Goal: Information Seeking & Learning: Compare options

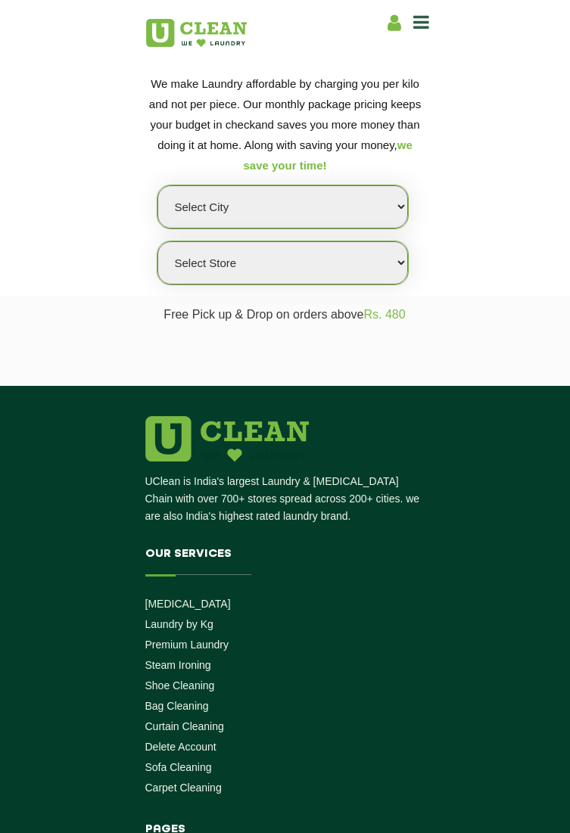
click at [386, 210] on select "Select city [GEOGRAPHIC_DATA] [GEOGRAPHIC_DATA] [GEOGRAPHIC_DATA] [GEOGRAPHIC_D…" at bounding box center [282, 206] width 251 height 43
select select "192"
click at [157, 185] on select "Select city [GEOGRAPHIC_DATA] [GEOGRAPHIC_DATA] [GEOGRAPHIC_DATA] [GEOGRAPHIC_D…" at bounding box center [282, 206] width 251 height 43
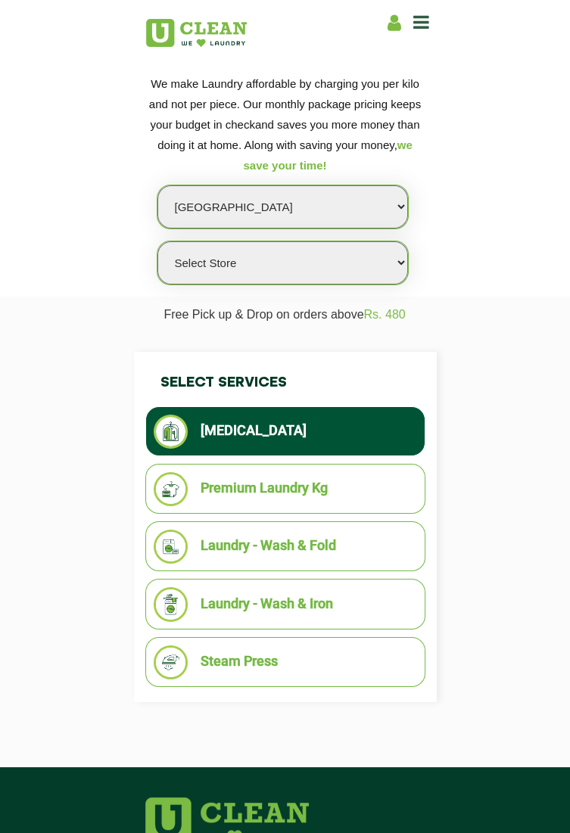
click at [360, 257] on select "Select Store" at bounding box center [282, 262] width 251 height 43
select select "566"
click at [157, 241] on select "Select Store [GEOGRAPHIC_DATA]" at bounding box center [282, 262] width 251 height 43
click at [352, 266] on select "Select Store [GEOGRAPHIC_DATA]" at bounding box center [282, 262] width 251 height 43
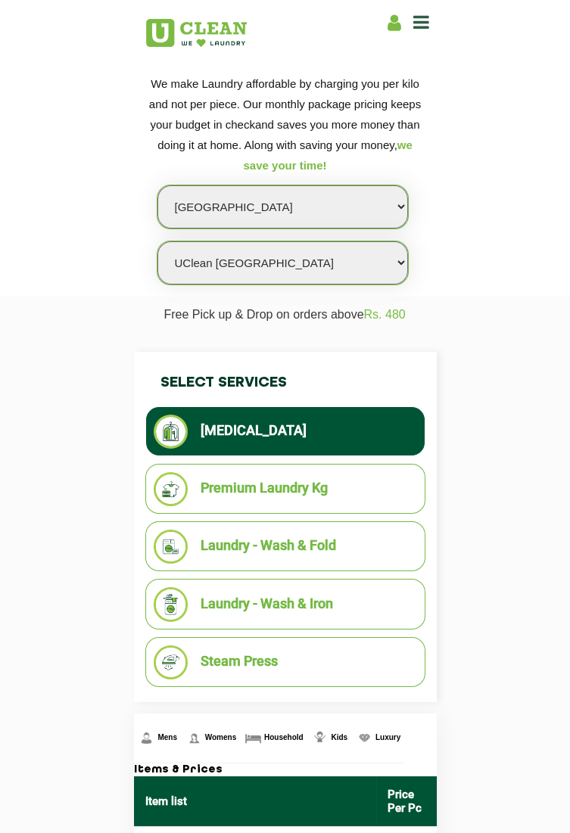
click at [157, 241] on select "Select Store [GEOGRAPHIC_DATA]" at bounding box center [282, 262] width 251 height 43
click at [378, 478] on li "Premium Laundry Kg" at bounding box center [285, 489] width 263 height 34
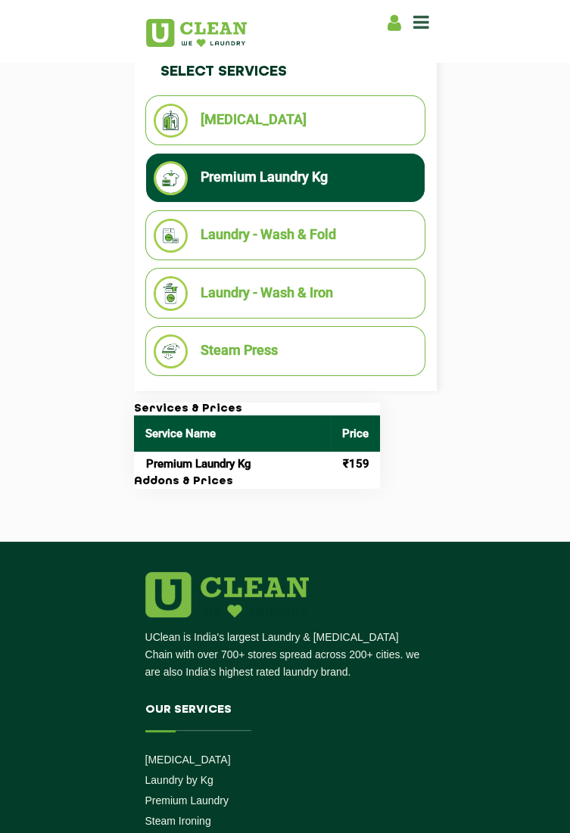
scroll to position [312, 0]
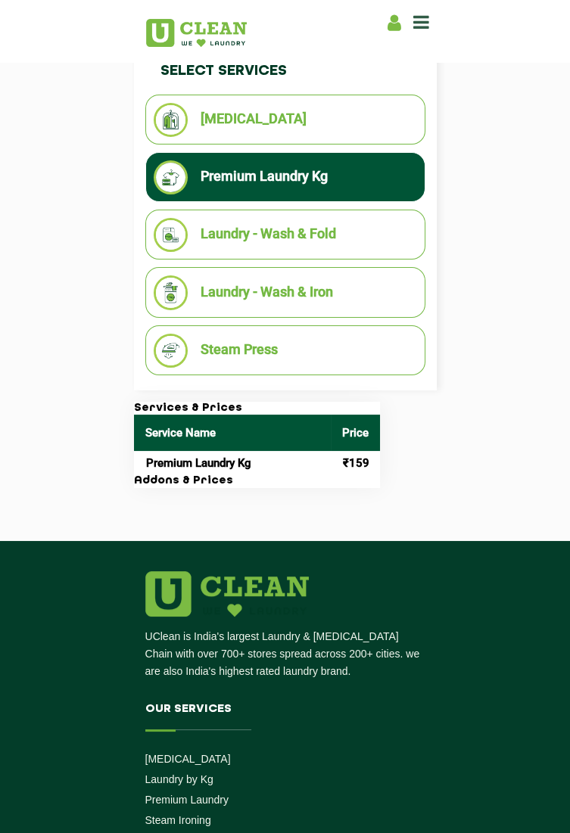
click at [390, 251] on li "Laundry - Wash & Fold" at bounding box center [285, 235] width 263 height 34
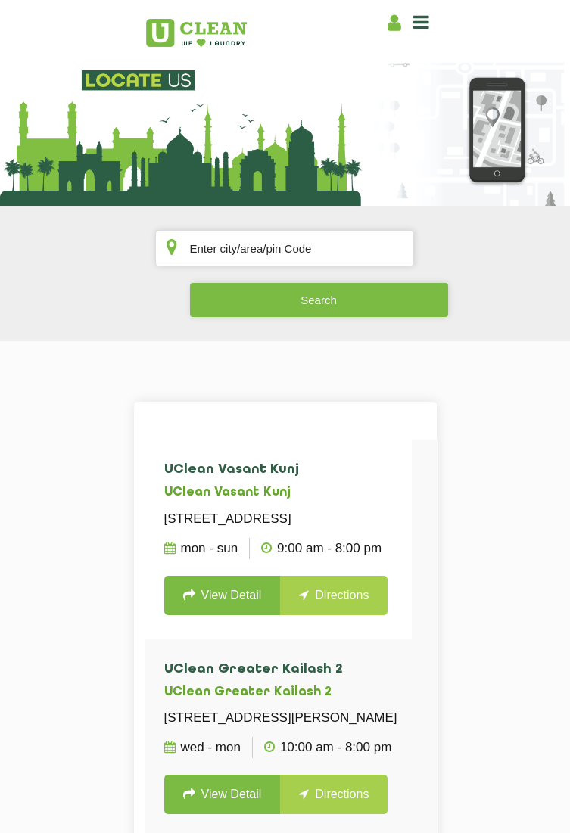
click at [384, 289] on button "Search" at bounding box center [319, 300] width 258 height 34
click at [385, 241] on input "text" at bounding box center [284, 248] width 259 height 36
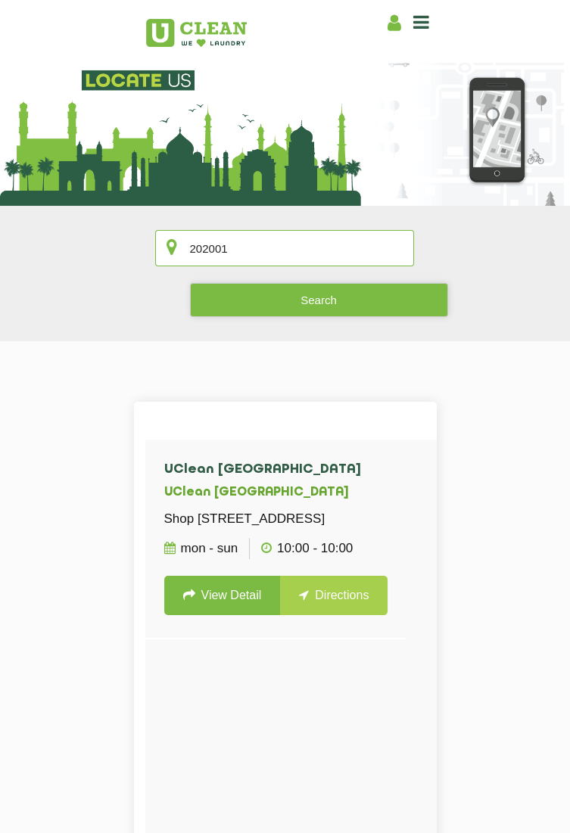
type input "202001"
click at [406, 299] on button "Search" at bounding box center [319, 300] width 258 height 34
click at [254, 609] on link "View Detail" at bounding box center [222, 595] width 117 height 39
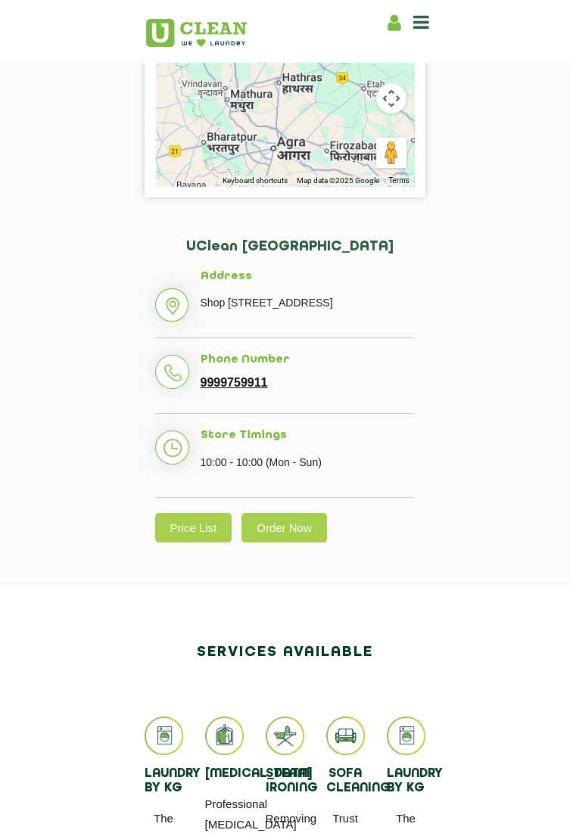
scroll to position [386, 0]
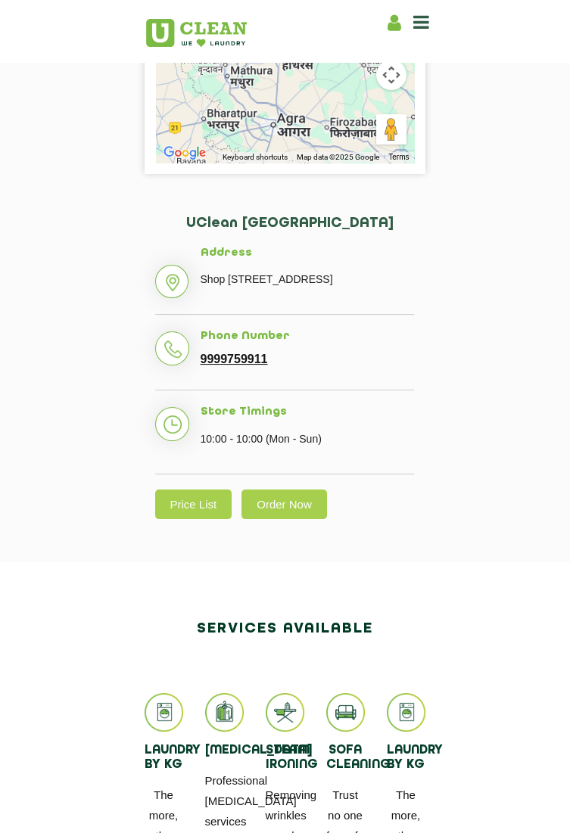
click at [176, 519] on link "Price List" at bounding box center [193, 505] width 77 height 30
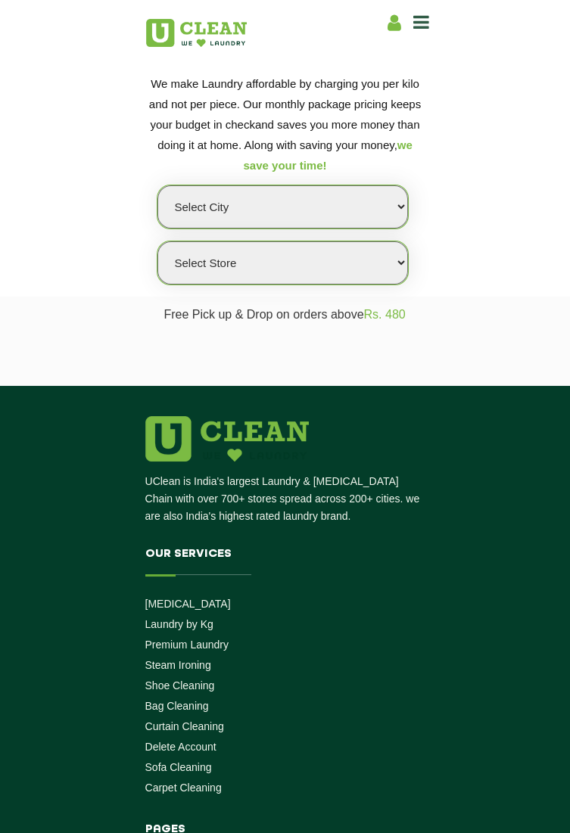
click at [387, 188] on select "Select city [GEOGRAPHIC_DATA] [GEOGRAPHIC_DATA] [GEOGRAPHIC_DATA] [GEOGRAPHIC_D…" at bounding box center [282, 206] width 251 height 43
select select "192"
click at [157, 185] on select "Select city [GEOGRAPHIC_DATA] [GEOGRAPHIC_DATA] [GEOGRAPHIC_DATA] [GEOGRAPHIC_D…" at bounding box center [282, 206] width 251 height 43
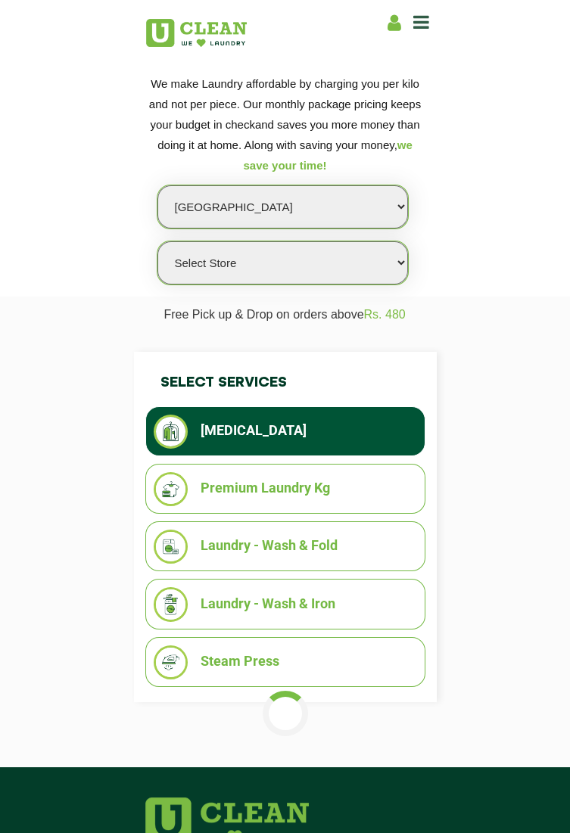
click at [375, 252] on select "Select Store [GEOGRAPHIC_DATA]" at bounding box center [282, 262] width 251 height 43
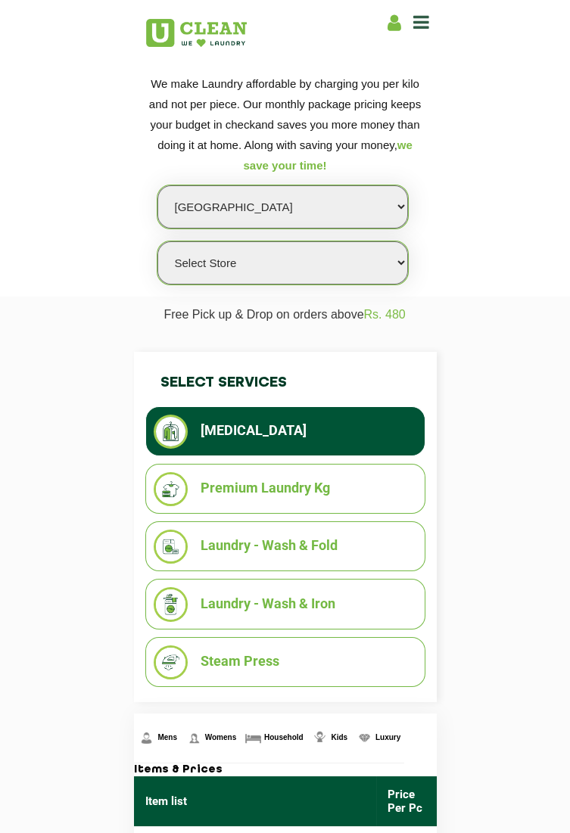
select select "566"
click at [157, 241] on select "Select Store [GEOGRAPHIC_DATA]" at bounding box center [282, 262] width 251 height 43
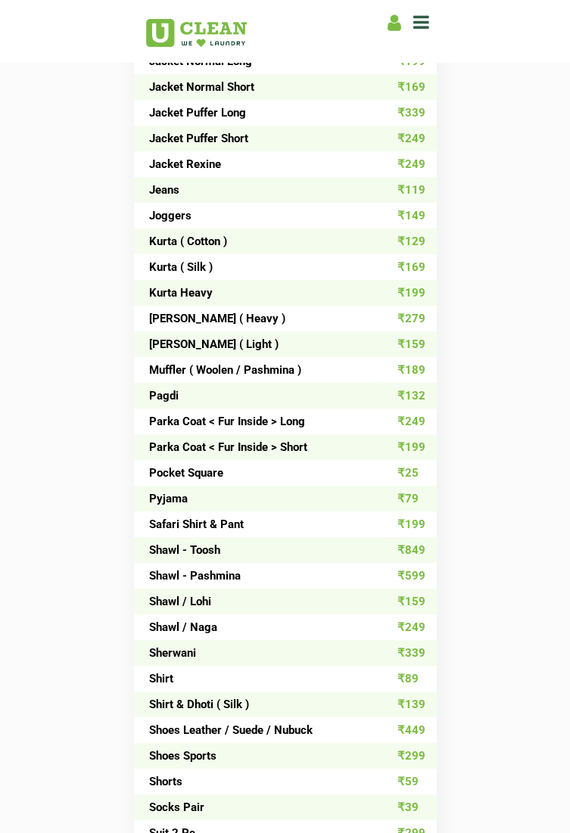
scroll to position [1241, 0]
click at [413, 654] on td "₹339" at bounding box center [406, 654] width 61 height 26
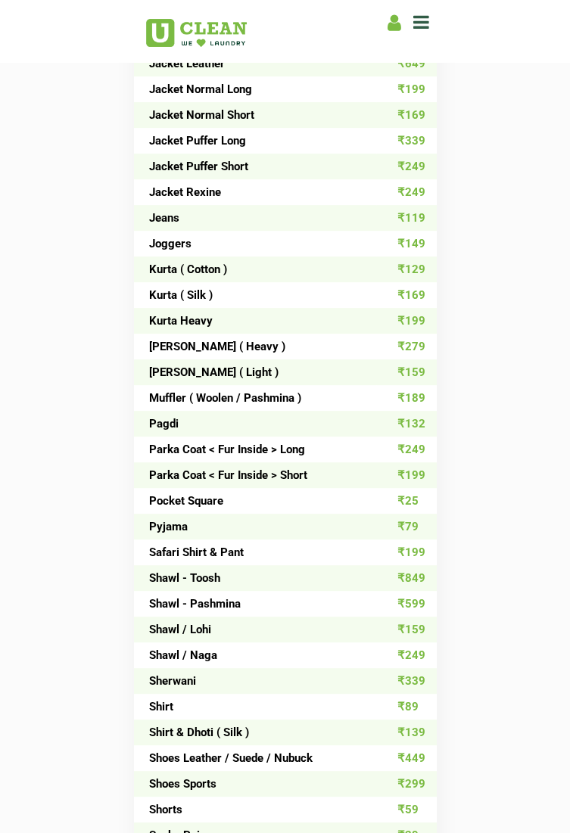
scroll to position [1213, 0]
click at [410, 674] on td "₹339" at bounding box center [406, 681] width 61 height 26
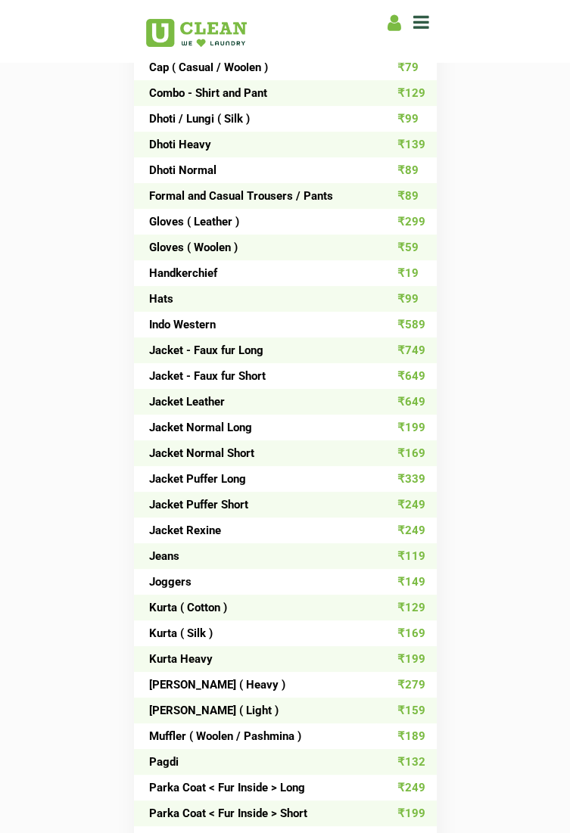
scroll to position [875, 0]
click at [410, 680] on td "₹279" at bounding box center [406, 685] width 61 height 26
click at [411, 705] on td "₹159" at bounding box center [406, 711] width 61 height 26
click at [412, 707] on td "₹159" at bounding box center [406, 711] width 61 height 26
click at [410, 707] on td "₹159" at bounding box center [406, 711] width 61 height 26
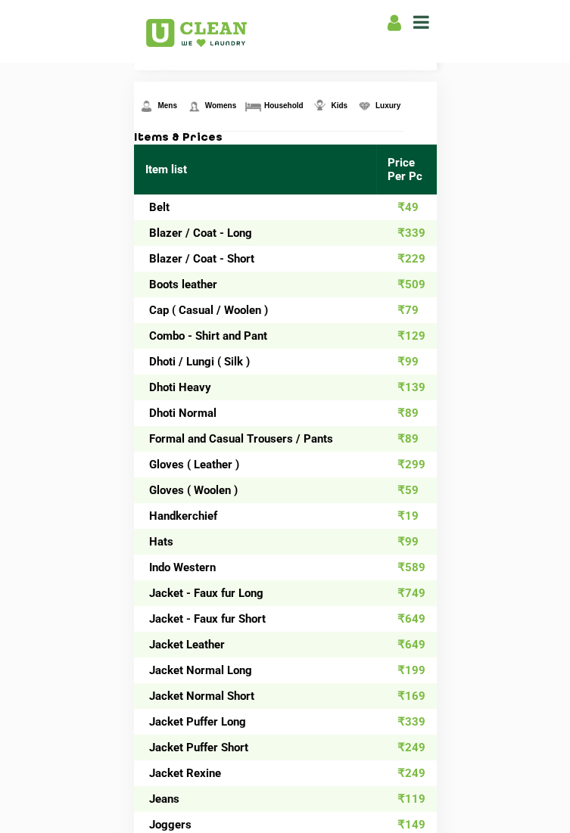
scroll to position [630, 0]
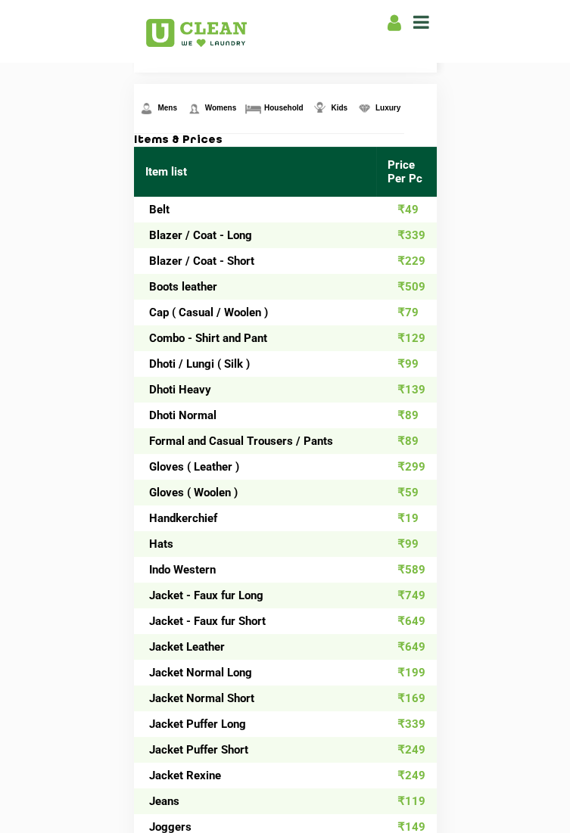
click at [394, 110] on link "Luxury" at bounding box center [377, 108] width 53 height 49
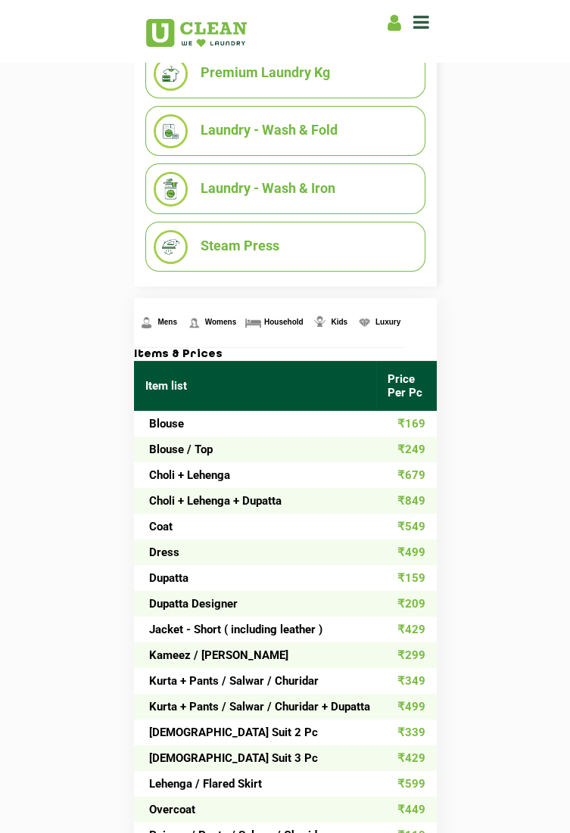
scroll to position [414, 0]
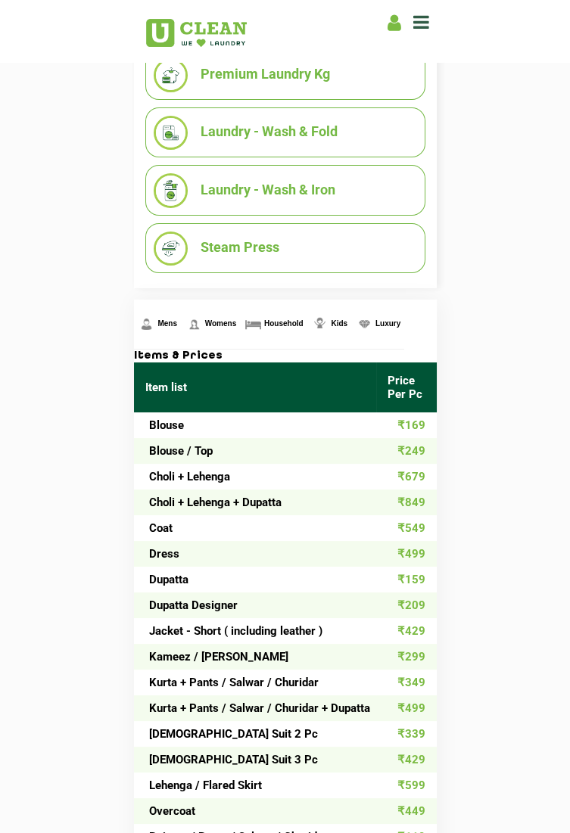
click at [160, 334] on link "Mens" at bounding box center [157, 324] width 47 height 49
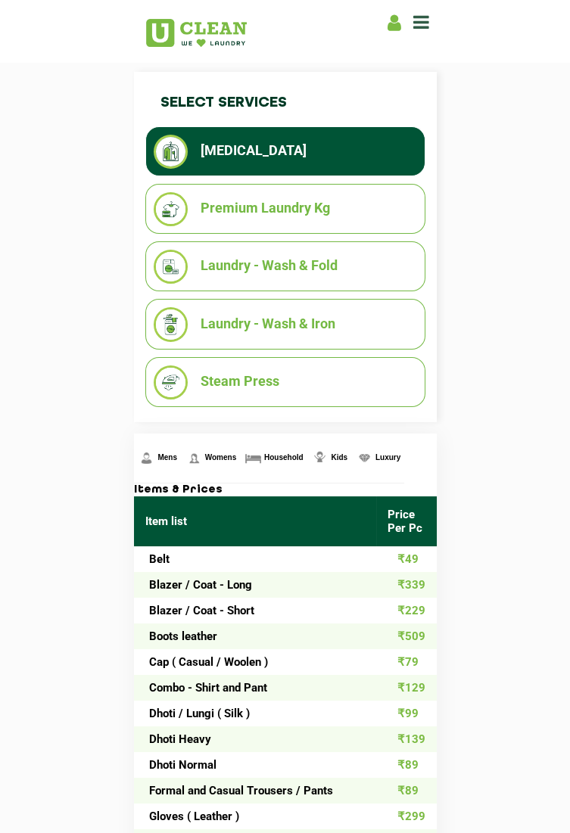
scroll to position [289, 0]
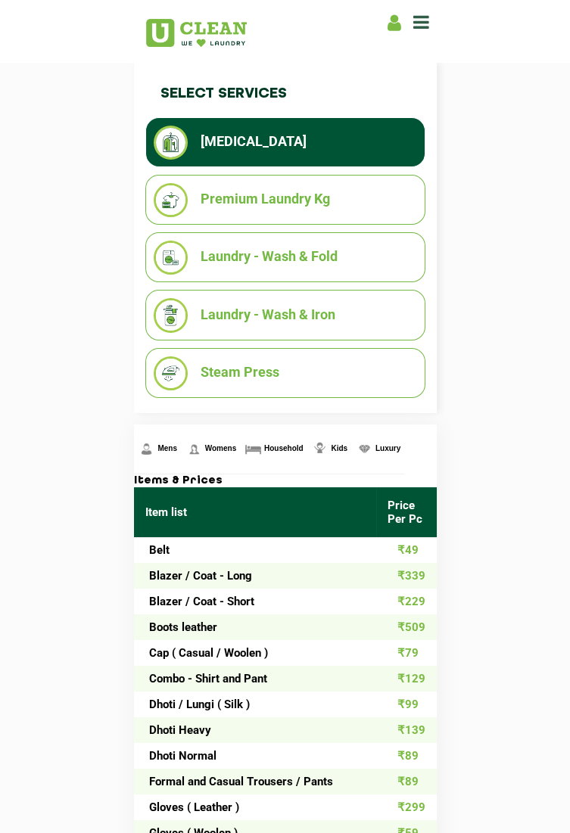
click at [166, 313] on img at bounding box center [171, 315] width 34 height 34
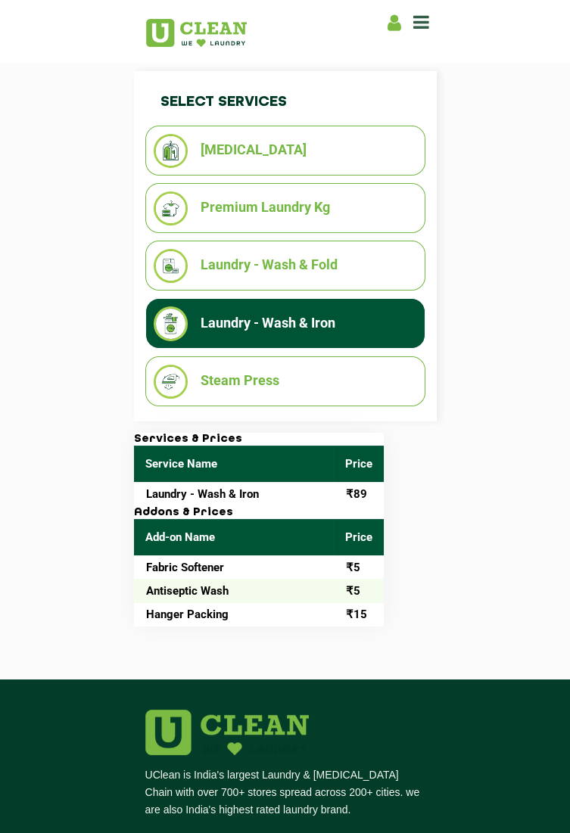
scroll to position [279, 0]
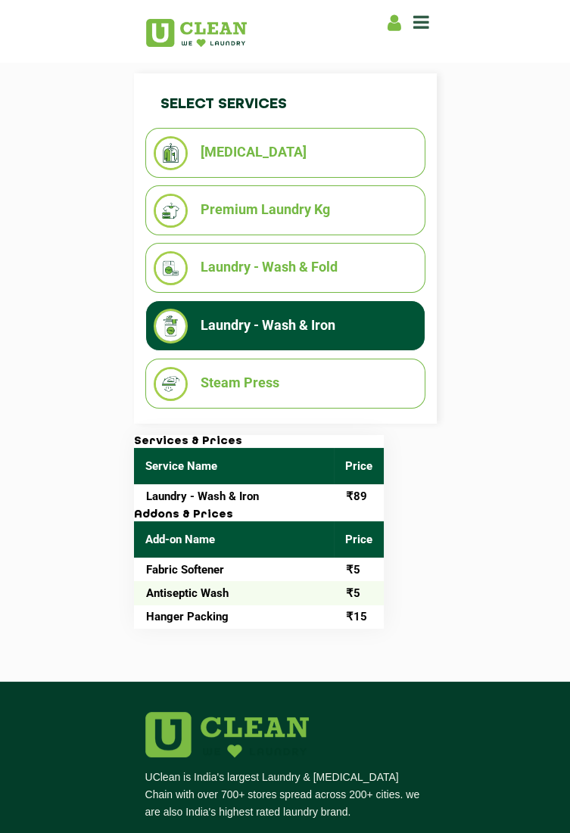
click at [398, 281] on li "Laundry - Wash & Fold" at bounding box center [285, 268] width 263 height 34
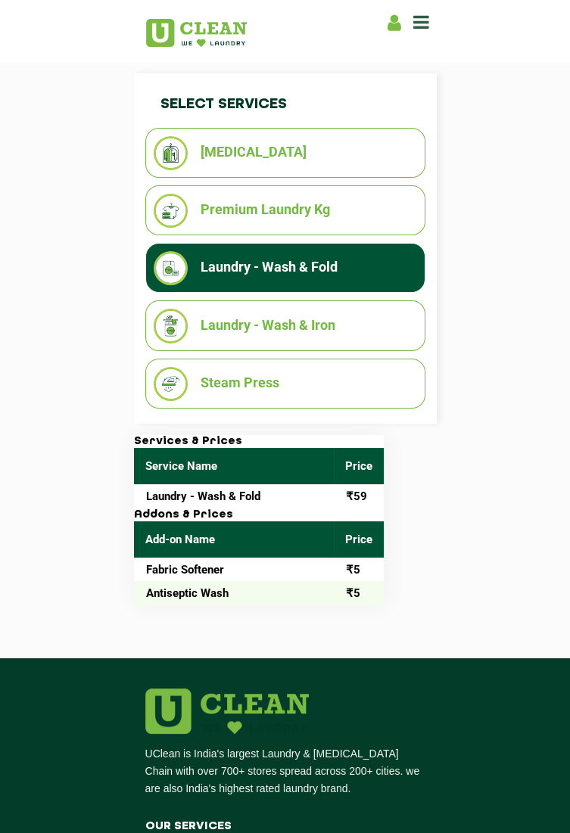
click at [401, 315] on li "Laundry - Wash & Iron" at bounding box center [285, 326] width 263 height 34
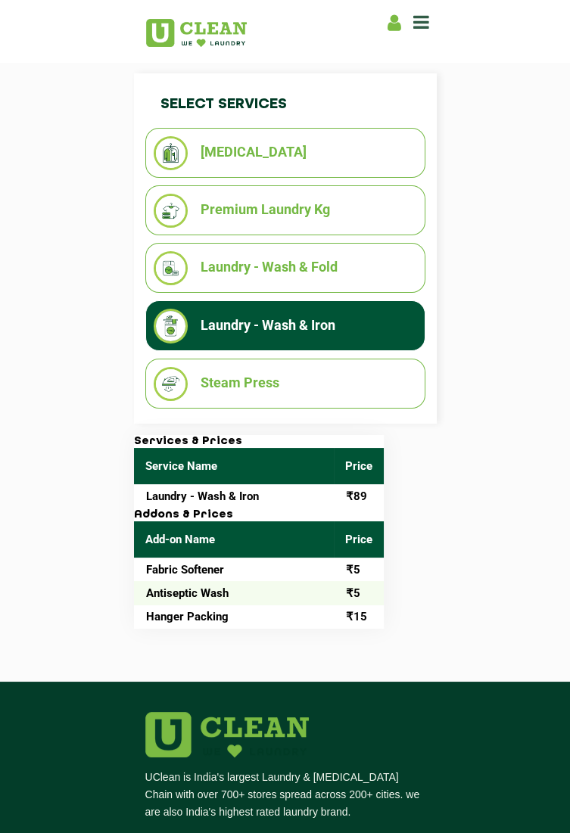
click at [413, 279] on li "Laundry - Wash & Fold" at bounding box center [285, 268] width 263 height 34
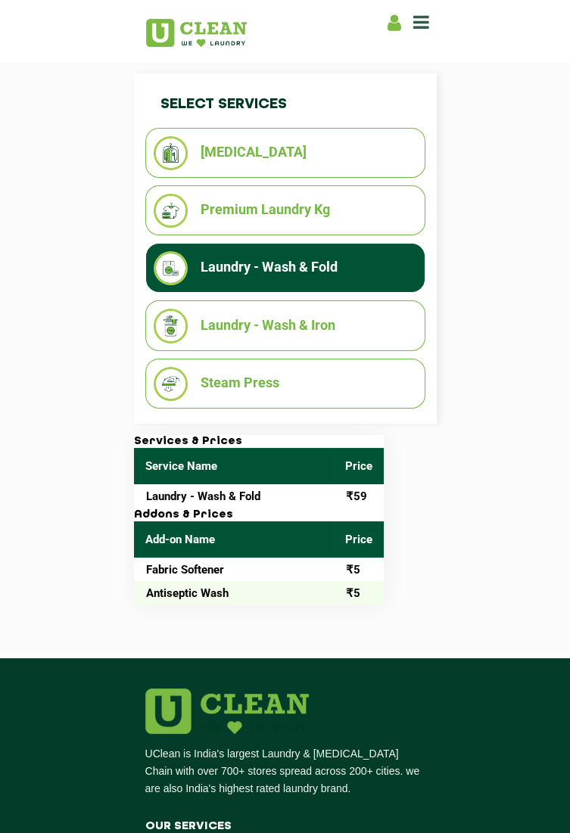
click at [394, 343] on li "Laundry - Wash & Iron" at bounding box center [285, 326] width 263 height 34
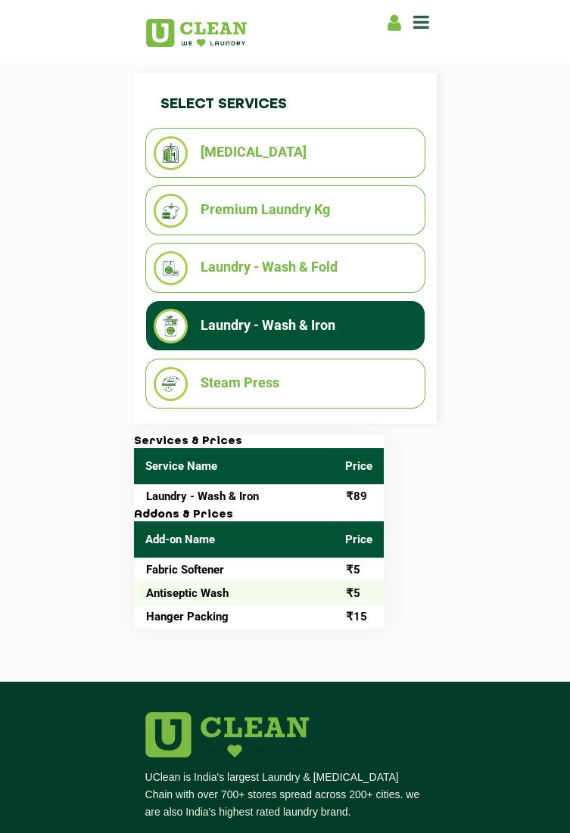
click at [415, 371] on li "Steam Press" at bounding box center [285, 384] width 263 height 34
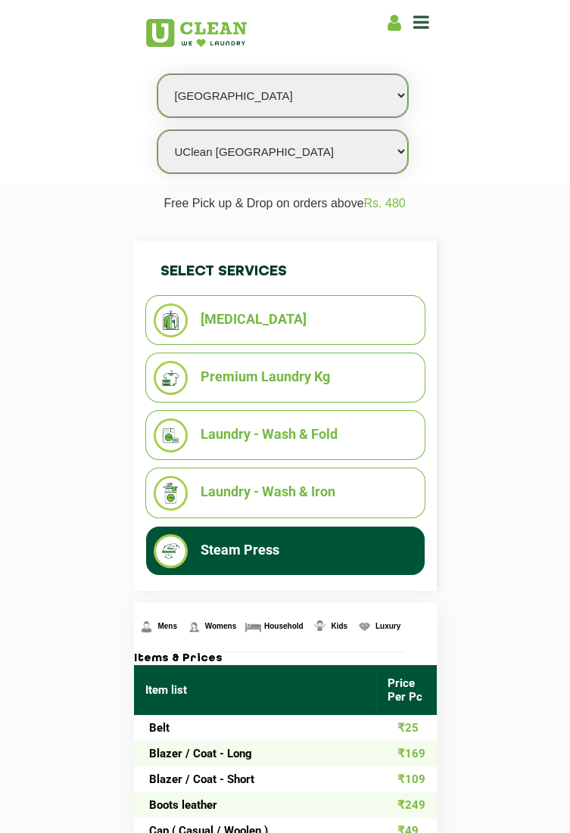
scroll to position [110, 0]
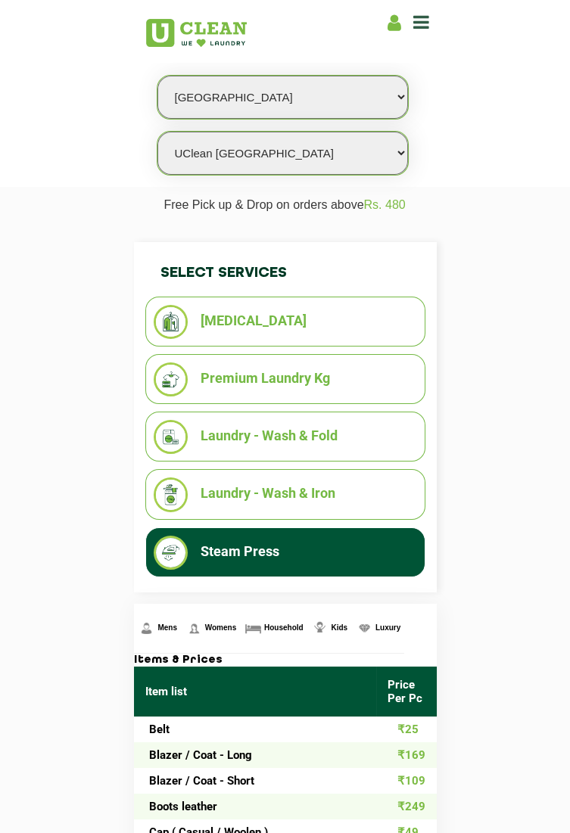
click at [406, 382] on li "Premium Laundry Kg" at bounding box center [285, 380] width 263 height 34
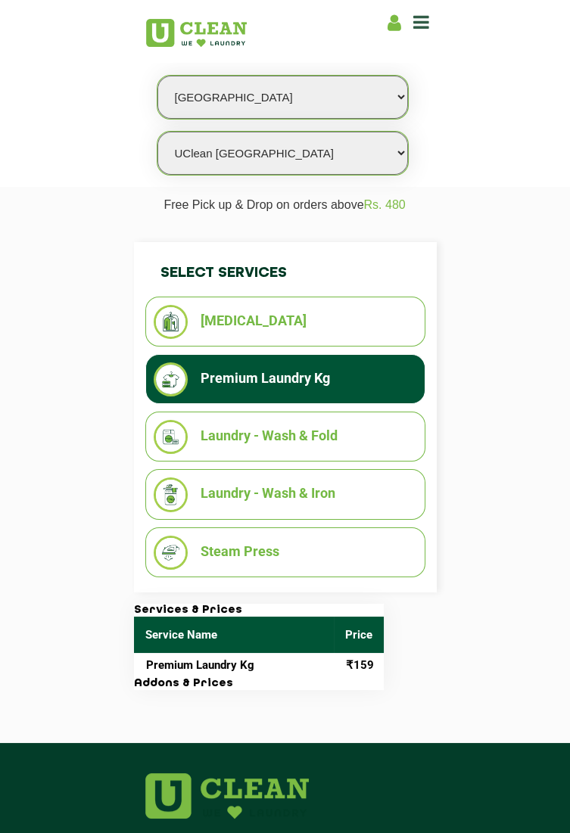
scroll to position [0, 0]
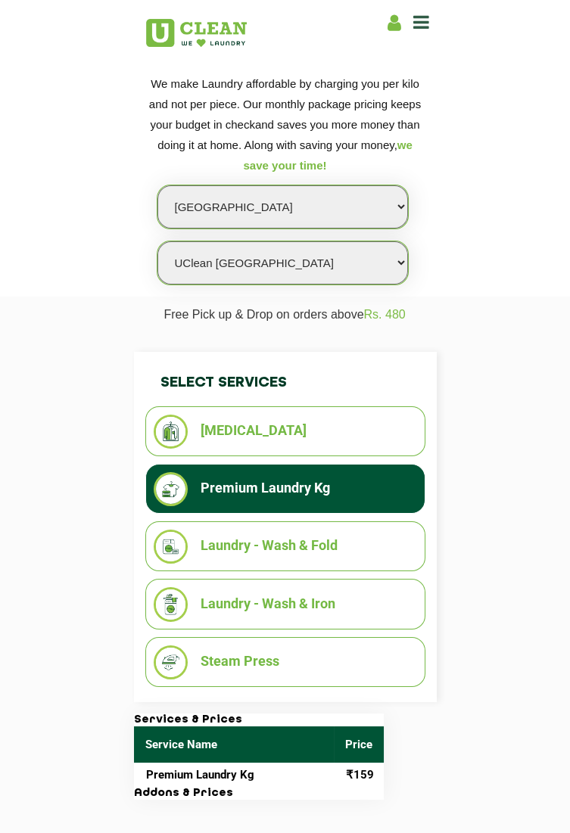
click at [443, 413] on div "Select Services [MEDICAL_DATA] Premium Laundry Kg Laundry - Wash & Fold Laundry…" at bounding box center [285, 527] width 325 height 350
click at [395, 431] on li "[MEDICAL_DATA]" at bounding box center [285, 432] width 263 height 34
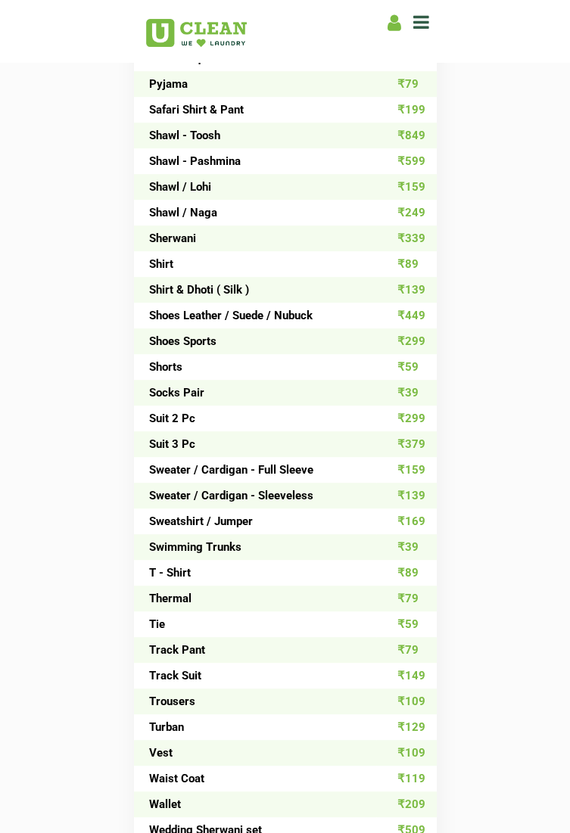
scroll to position [1629, 0]
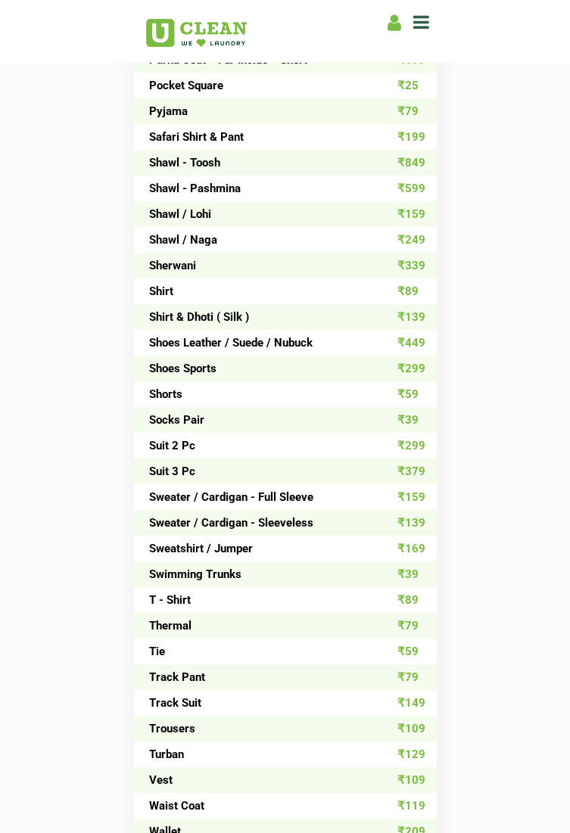
click at [410, 570] on td "₹39" at bounding box center [406, 575] width 61 height 26
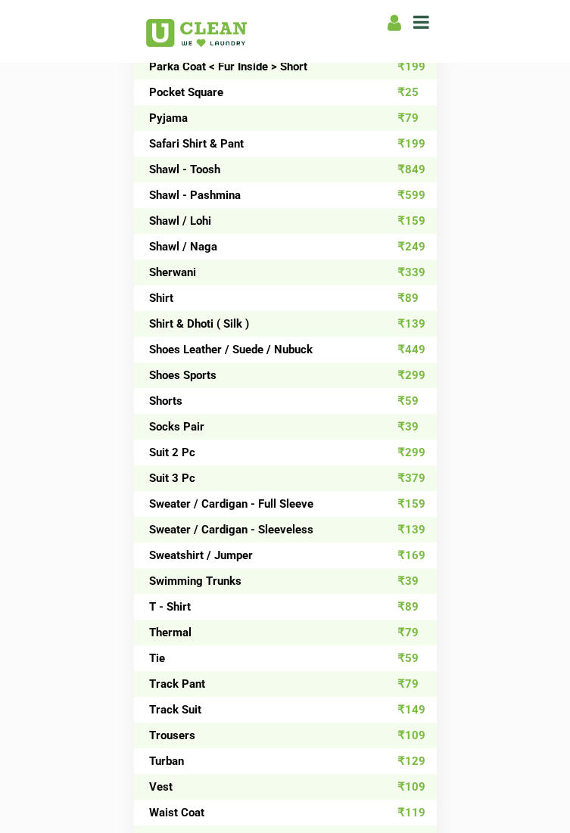
scroll to position [1619, 0]
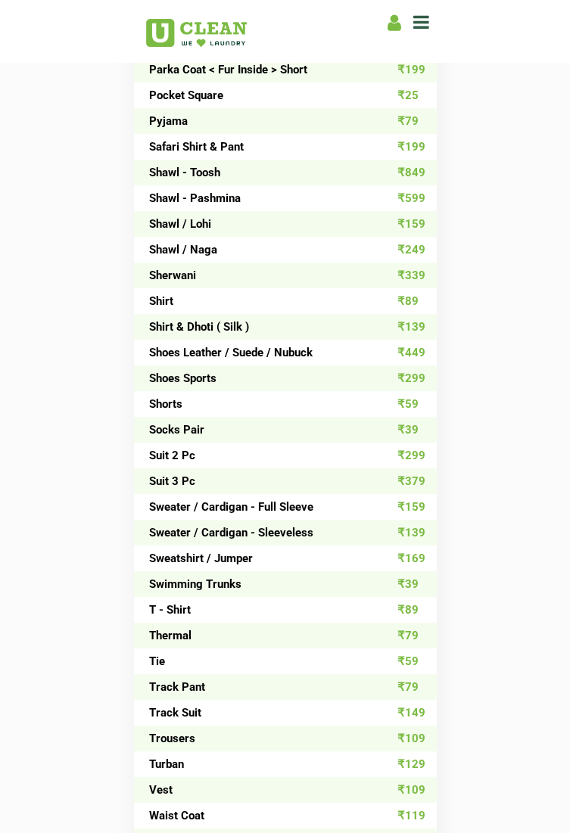
click at [422, 270] on td "₹339" at bounding box center [406, 276] width 61 height 26
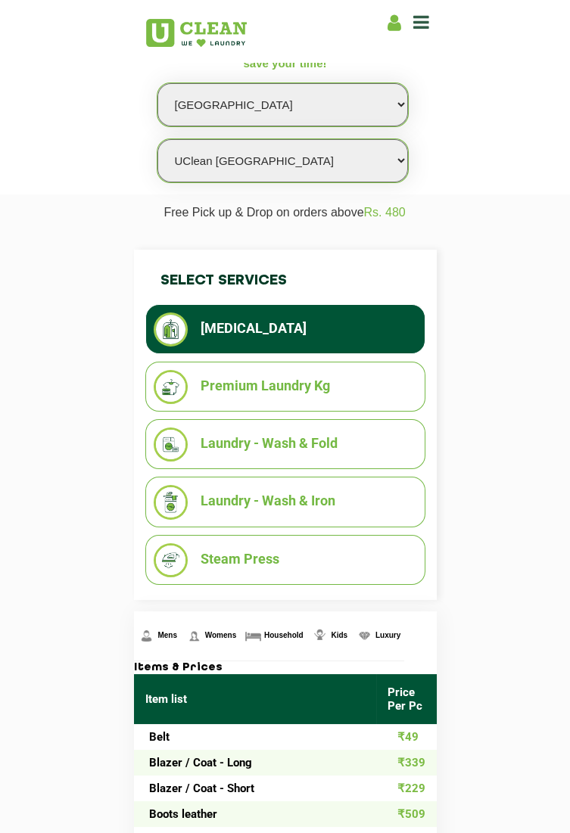
scroll to position [0, 0]
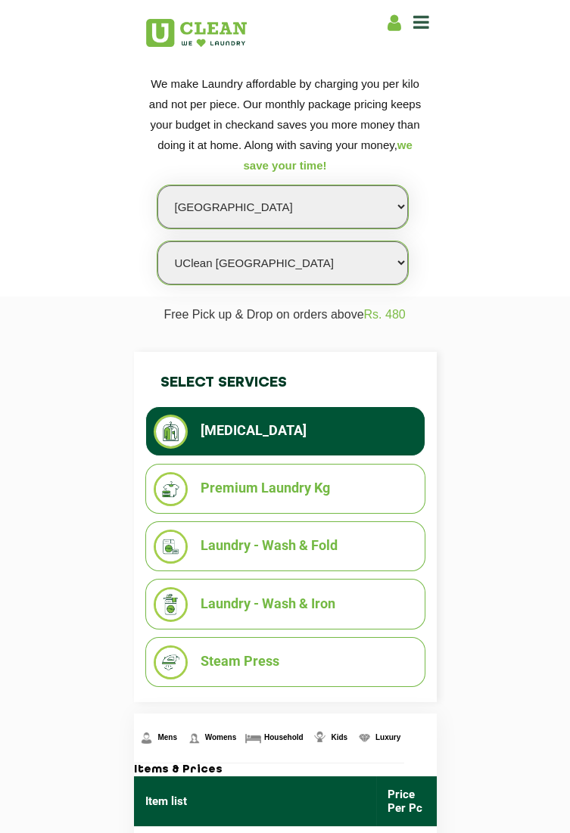
click at [381, 209] on select "Select city [GEOGRAPHIC_DATA] [GEOGRAPHIC_DATA] [GEOGRAPHIC_DATA] [GEOGRAPHIC_D…" at bounding box center [282, 206] width 251 height 43
select select "81"
click at [157, 185] on select "Select city [GEOGRAPHIC_DATA] [GEOGRAPHIC_DATA] [GEOGRAPHIC_DATA] [GEOGRAPHIC_D…" at bounding box center [282, 206] width 251 height 43
click at [384, 269] on select "Select Store UClean Select Alwar" at bounding box center [282, 262] width 251 height 43
select select "247"
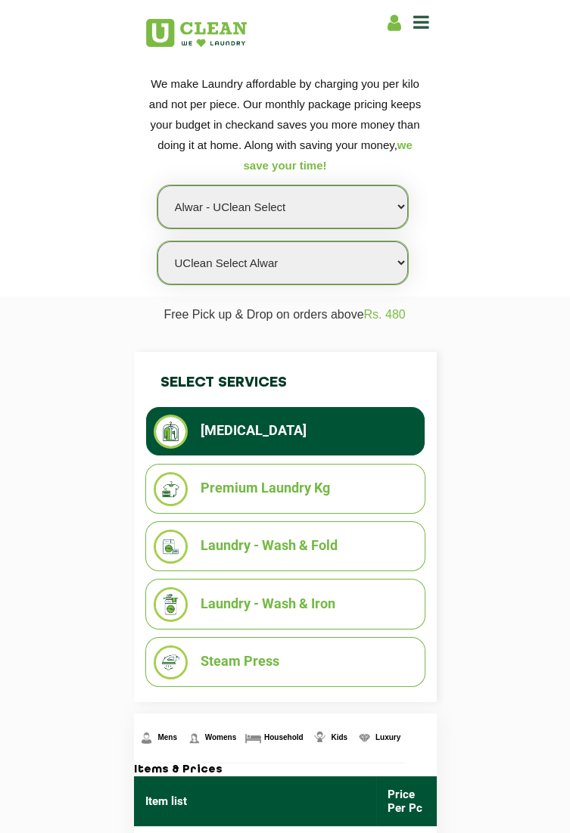
click at [157, 241] on select "Select Store UClean Select Alwar" at bounding box center [282, 262] width 251 height 43
click at [453, 295] on section "We make Laundry affordable by charging you per kilo and not per piece. Our mont…" at bounding box center [285, 176] width 570 height 242
click at [363, 199] on select "Select city [GEOGRAPHIC_DATA] [GEOGRAPHIC_DATA] [GEOGRAPHIC_DATA] [GEOGRAPHIC_D…" at bounding box center [282, 206] width 251 height 43
select select "49"
click at [157, 185] on select "Select city [GEOGRAPHIC_DATA] [GEOGRAPHIC_DATA] [GEOGRAPHIC_DATA] [GEOGRAPHIC_D…" at bounding box center [282, 206] width 251 height 43
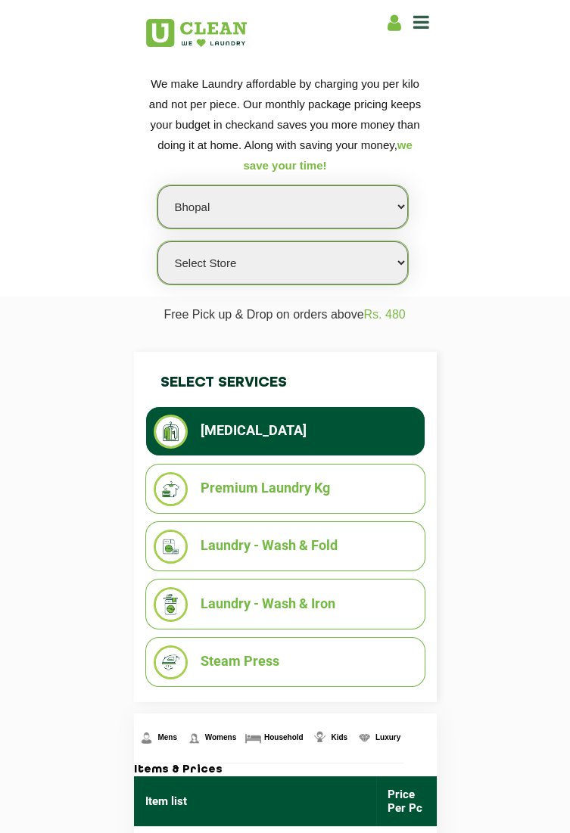
click at [382, 266] on select "Select Store [GEOGRAPHIC_DATA] [PERSON_NAME][GEOGRAPHIC_DATA][PERSON_NAME]" at bounding box center [282, 262] width 251 height 43
select select "443"
click at [157, 241] on select "Select Store [GEOGRAPHIC_DATA] [PERSON_NAME][GEOGRAPHIC_DATA][PERSON_NAME]" at bounding box center [282, 262] width 251 height 43
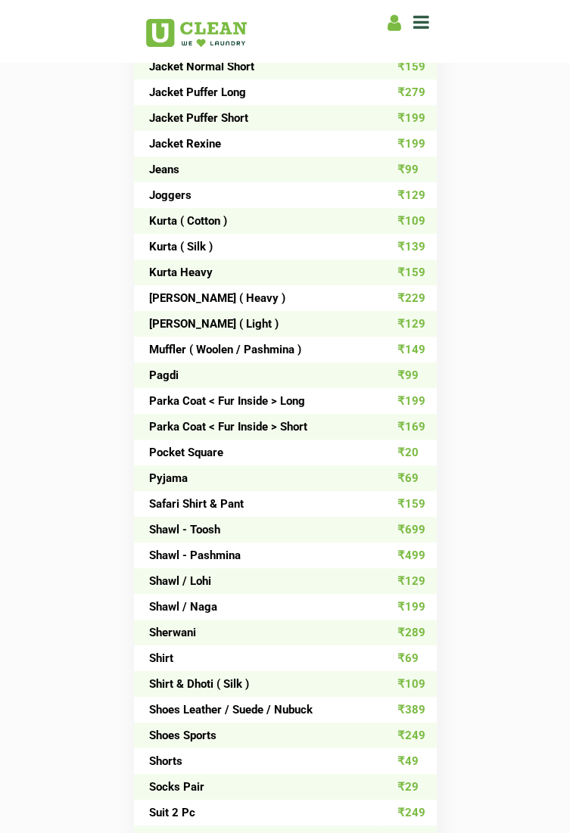
scroll to position [1262, 0]
